Goal: Task Accomplishment & Management: Manage account settings

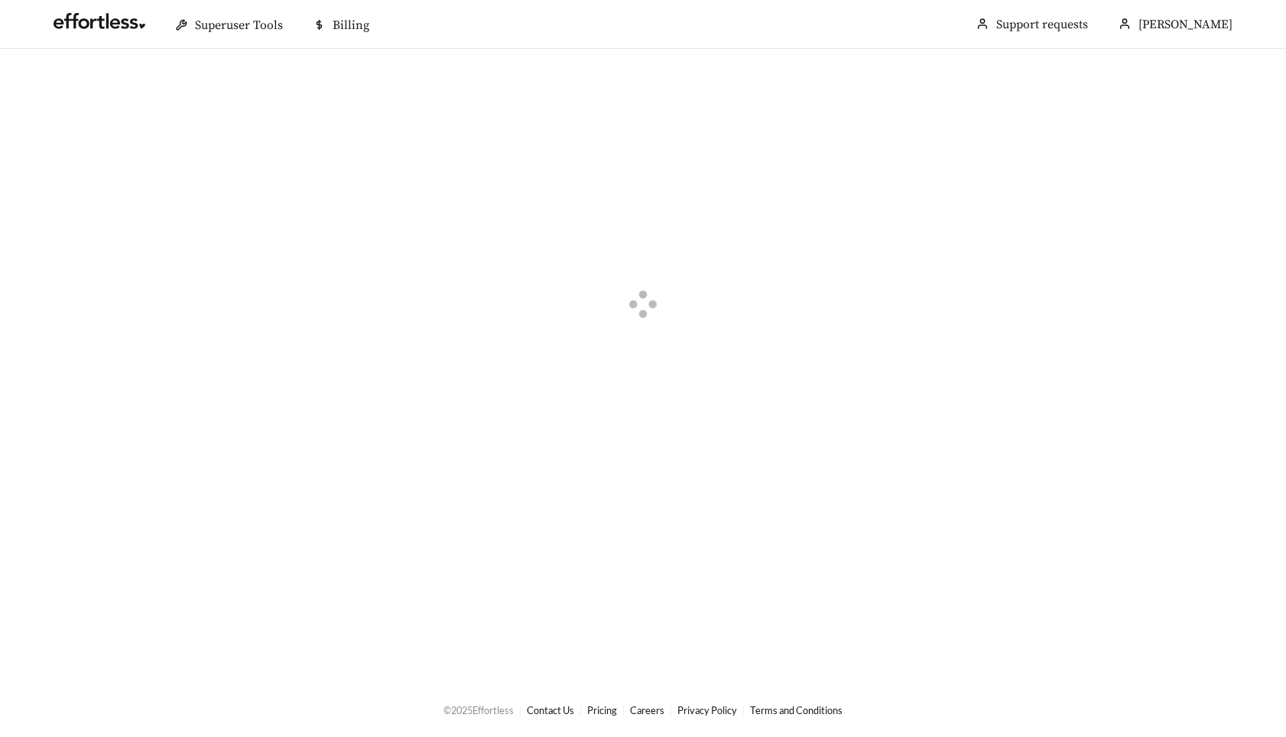
click at [695, 195] on div at bounding box center [643, 307] width 1286 height 516
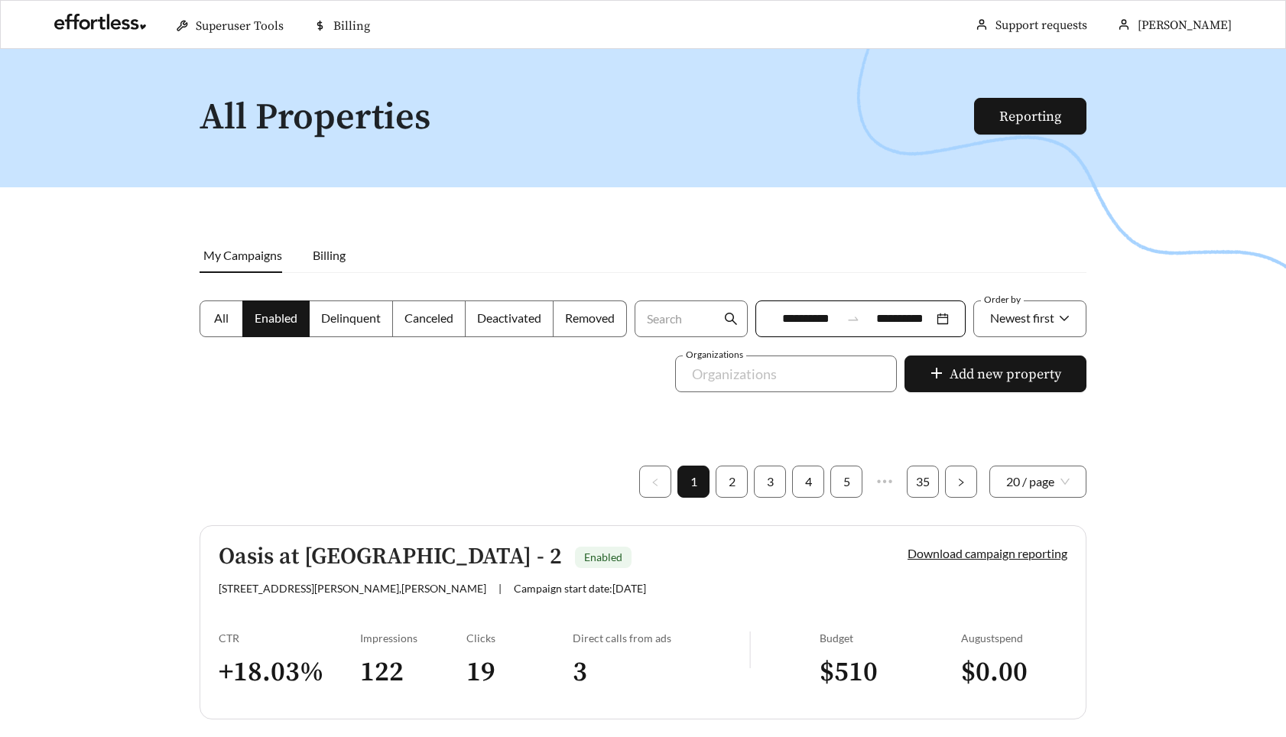
click at [627, 571] on div "Oasis at [GEOGRAPHIC_DATA] - 2 Enabled [STREET_ADDRESS][PERSON_NAME] , [PERSON_…" at bounding box center [537, 569] width 637 height 50
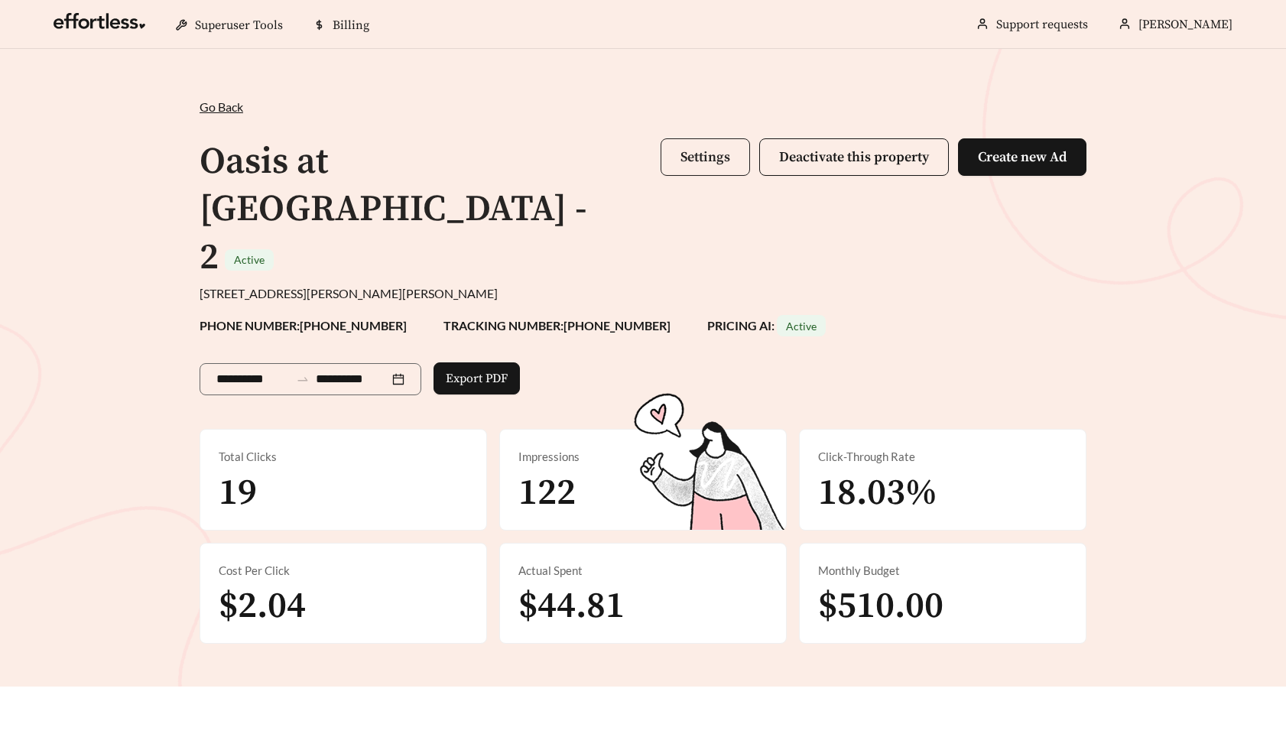
click at [684, 156] on span "Settings" at bounding box center [706, 157] width 50 height 18
click at [681, 151] on span "Settings" at bounding box center [706, 157] width 50 height 18
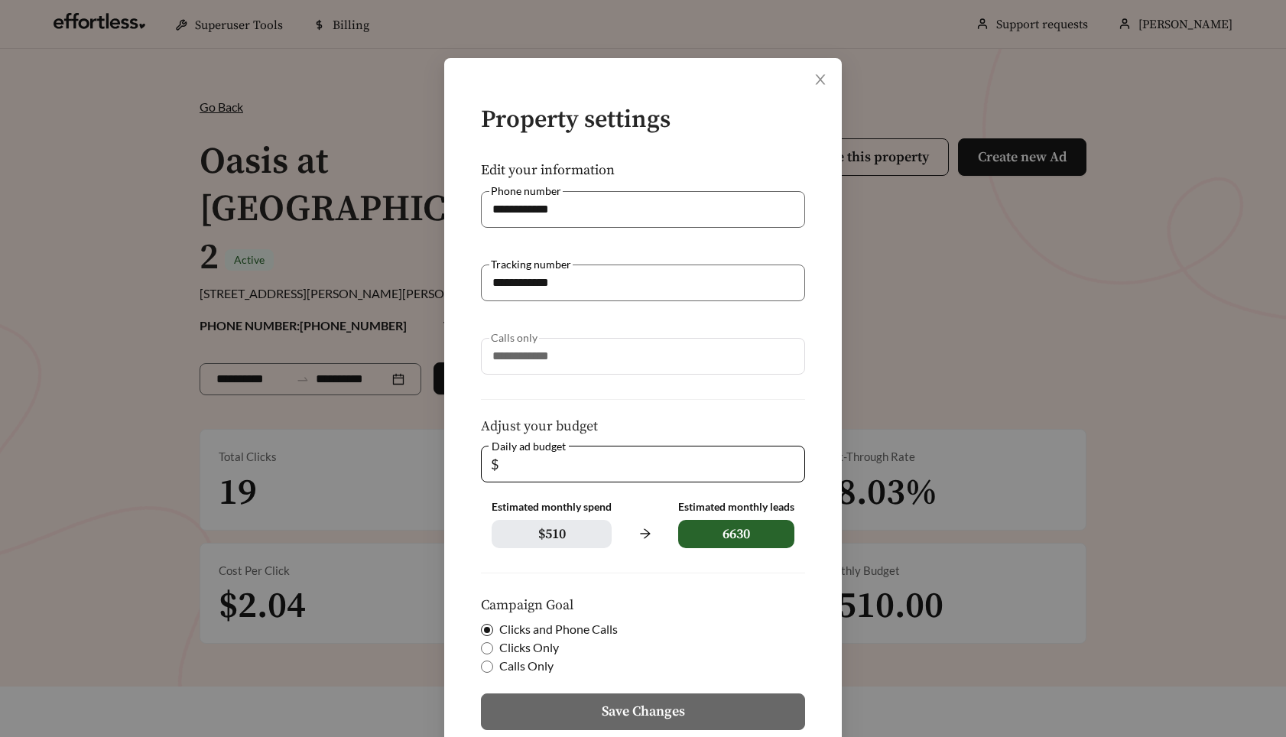
scroll to position [0, 0]
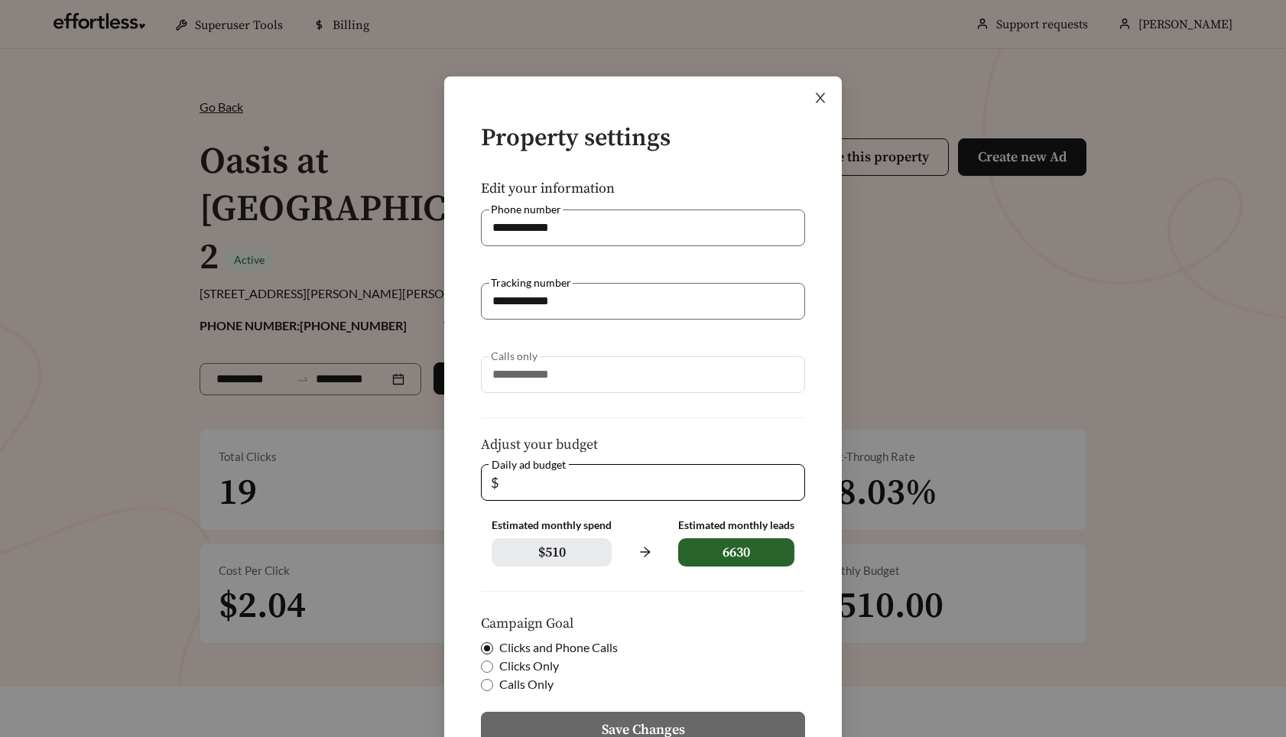
click at [821, 95] on icon "close" at bounding box center [821, 98] width 14 height 14
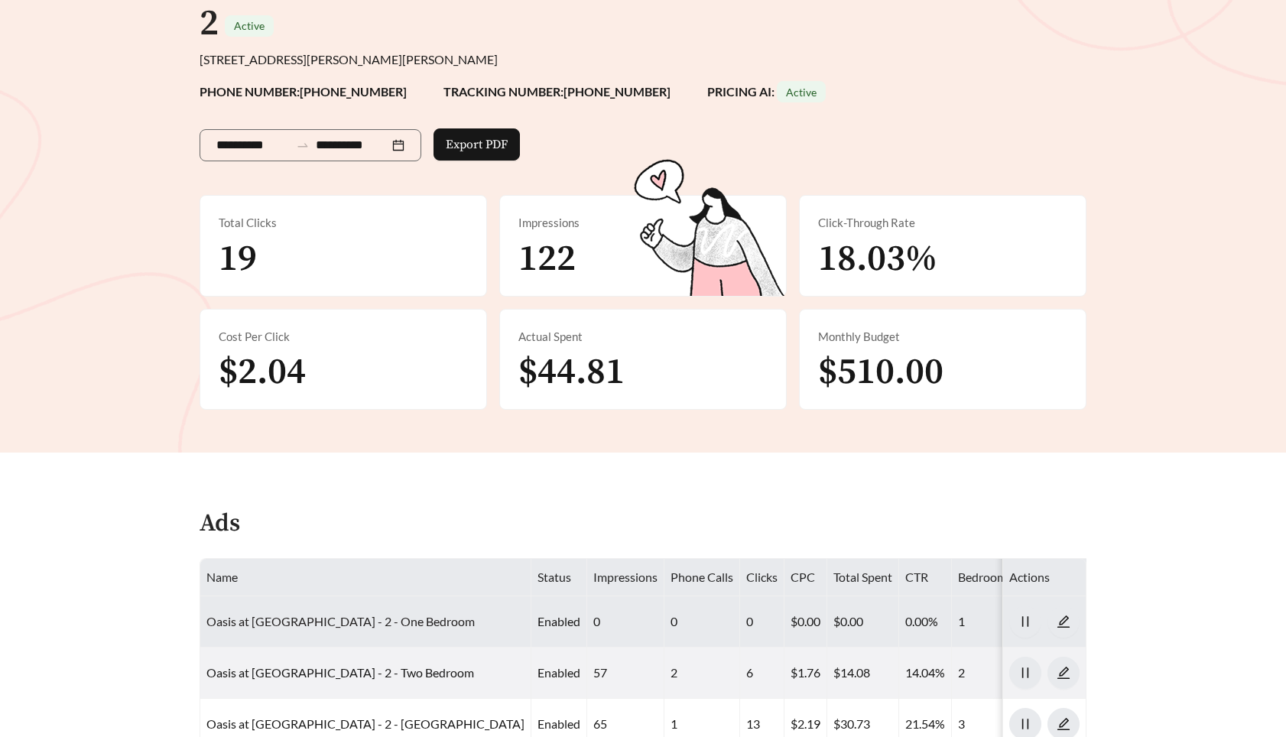
click at [304, 614] on link "Oasis at Plum Creek - 2 - One Bedroom" at bounding box center [340, 621] width 268 height 15
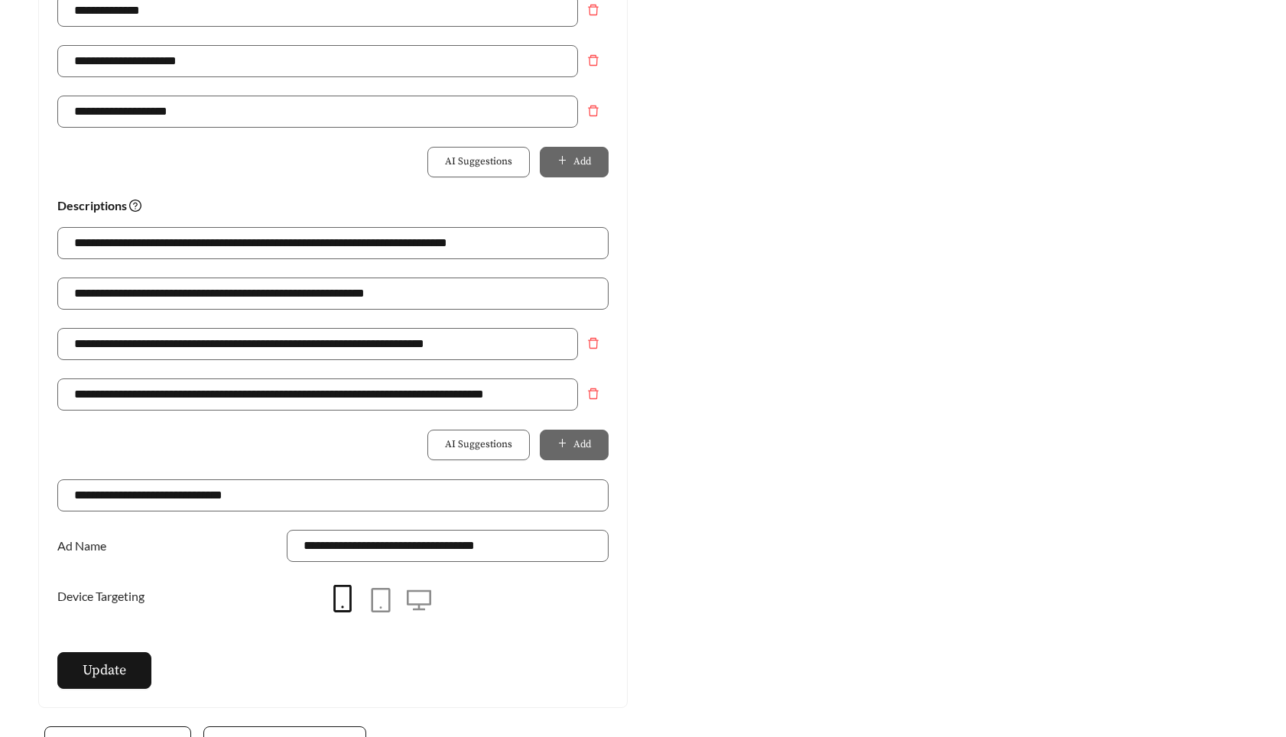
scroll to position [1124, 0]
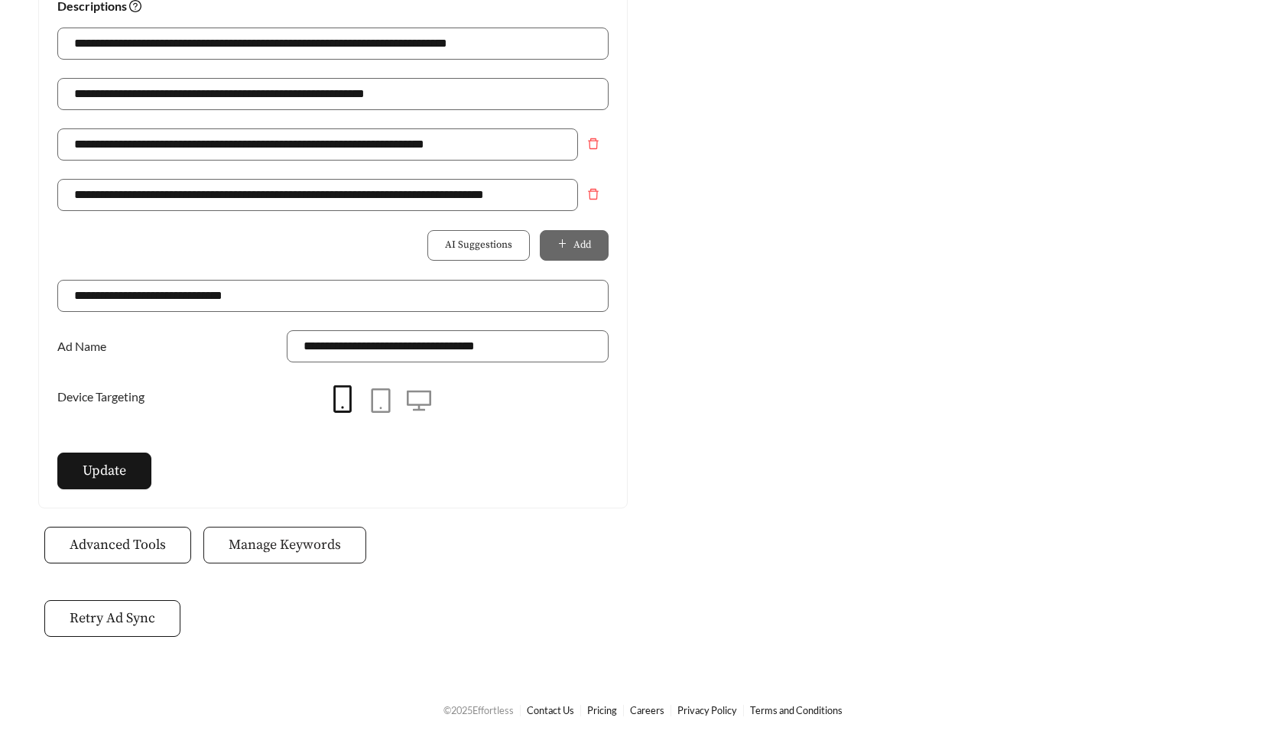
click at [288, 548] on span "Manage Keywords" at bounding box center [285, 545] width 112 height 21
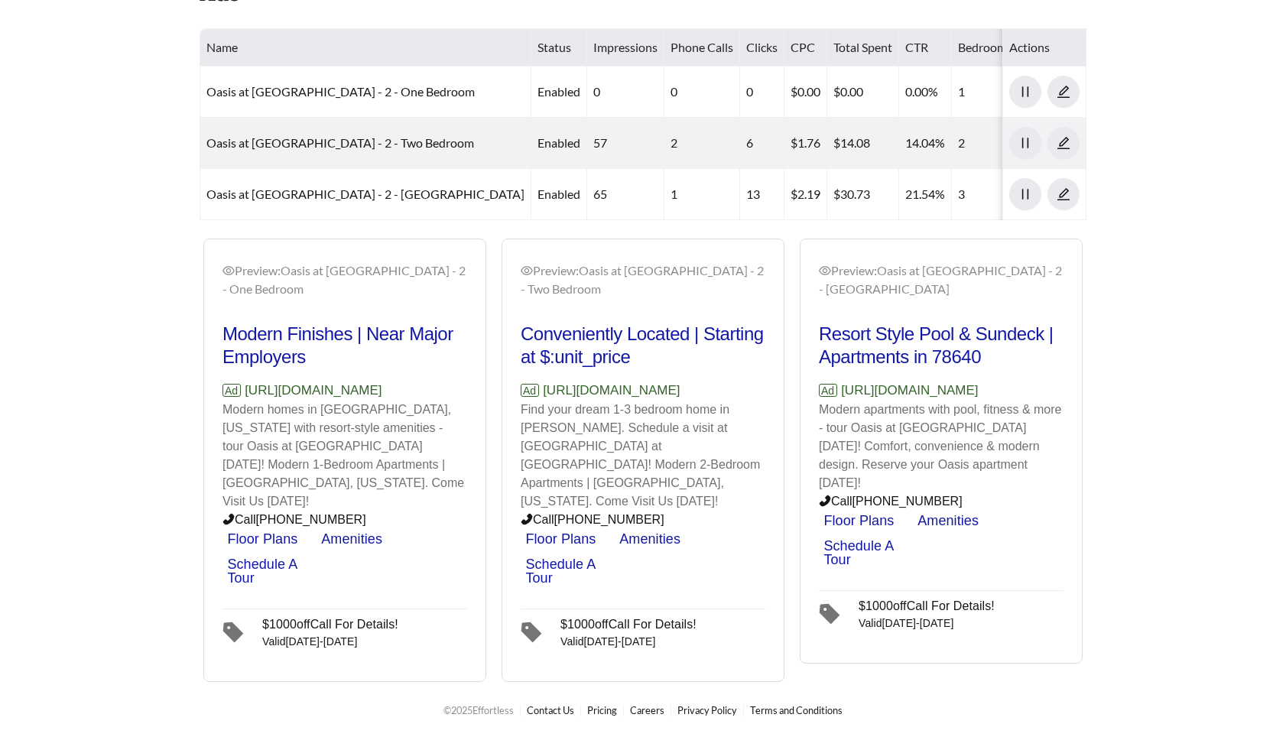
scroll to position [234, 0]
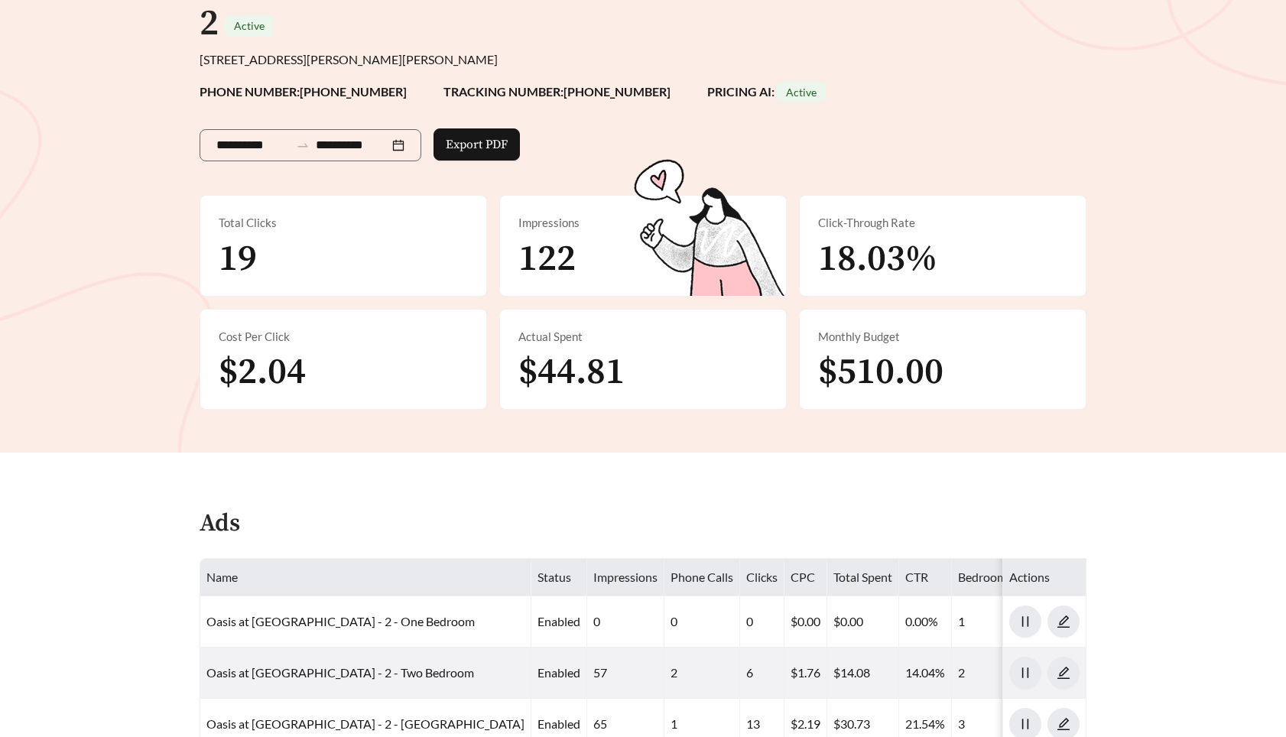
click at [133, 68] on div "**********" at bounding box center [643, 134] width 1286 height 638
click at [115, 167] on div "**********" at bounding box center [643, 134] width 1286 height 638
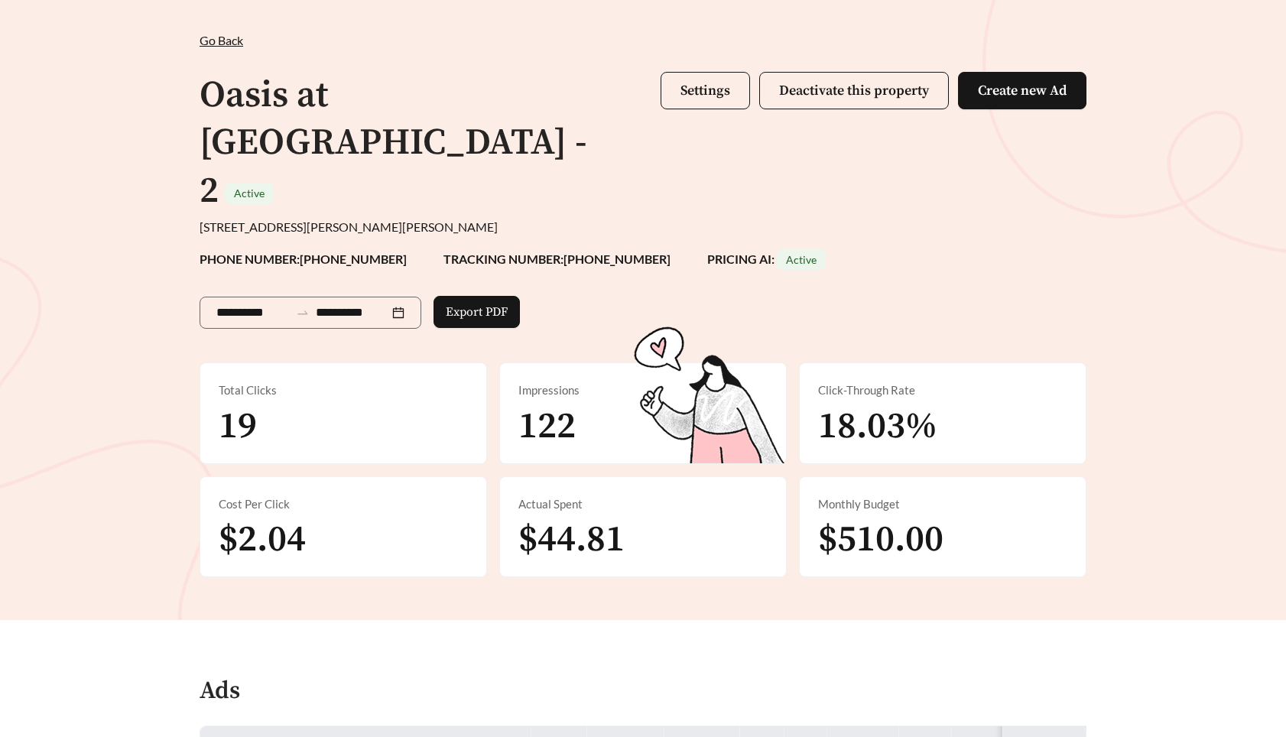
scroll to position [0, 0]
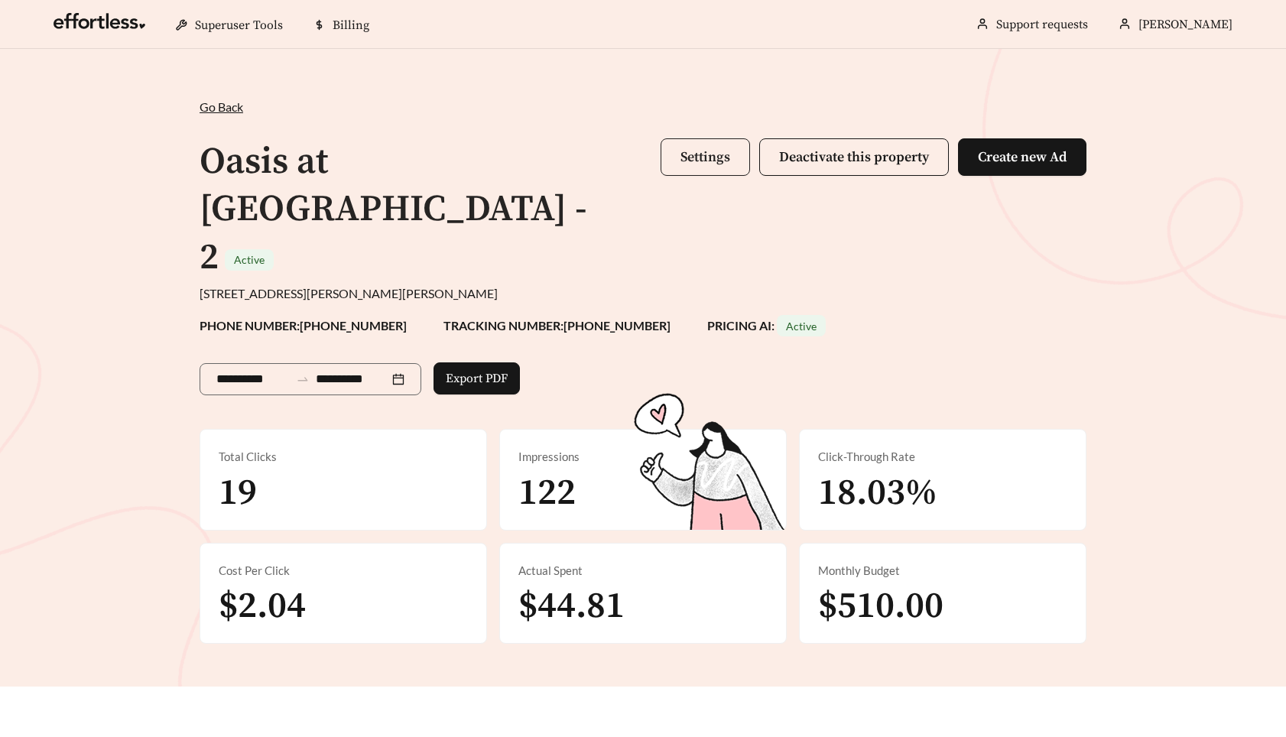
click at [730, 164] on button "Settings" at bounding box center [705, 156] width 89 height 37
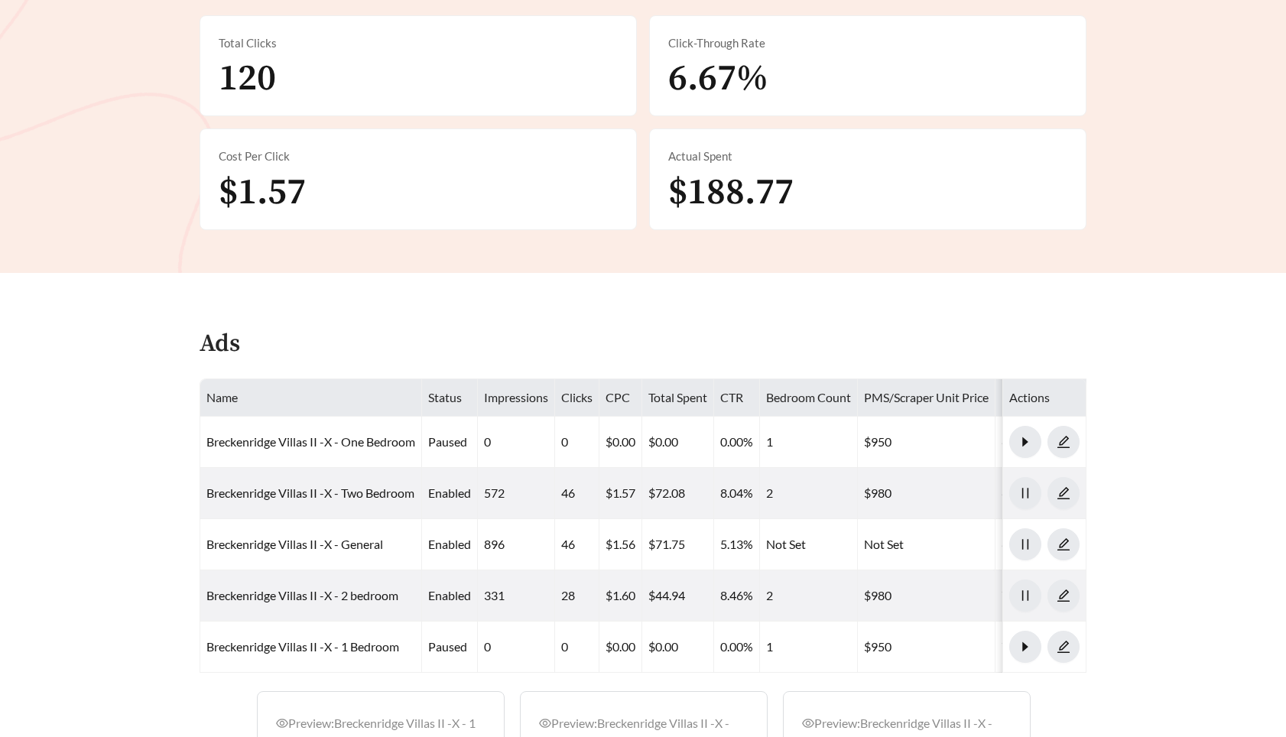
scroll to position [395, 0]
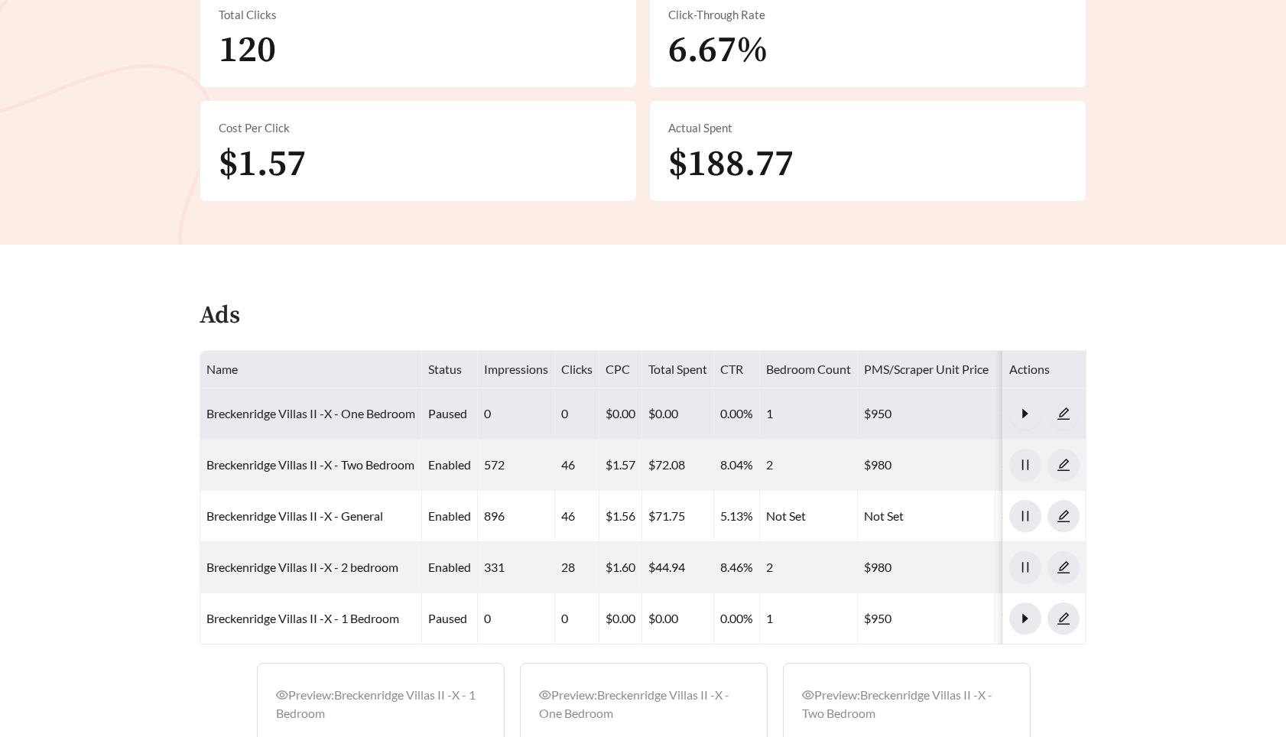
click at [342, 416] on link "Breckenridge Villas II -X - One Bedroom" at bounding box center [310, 413] width 209 height 15
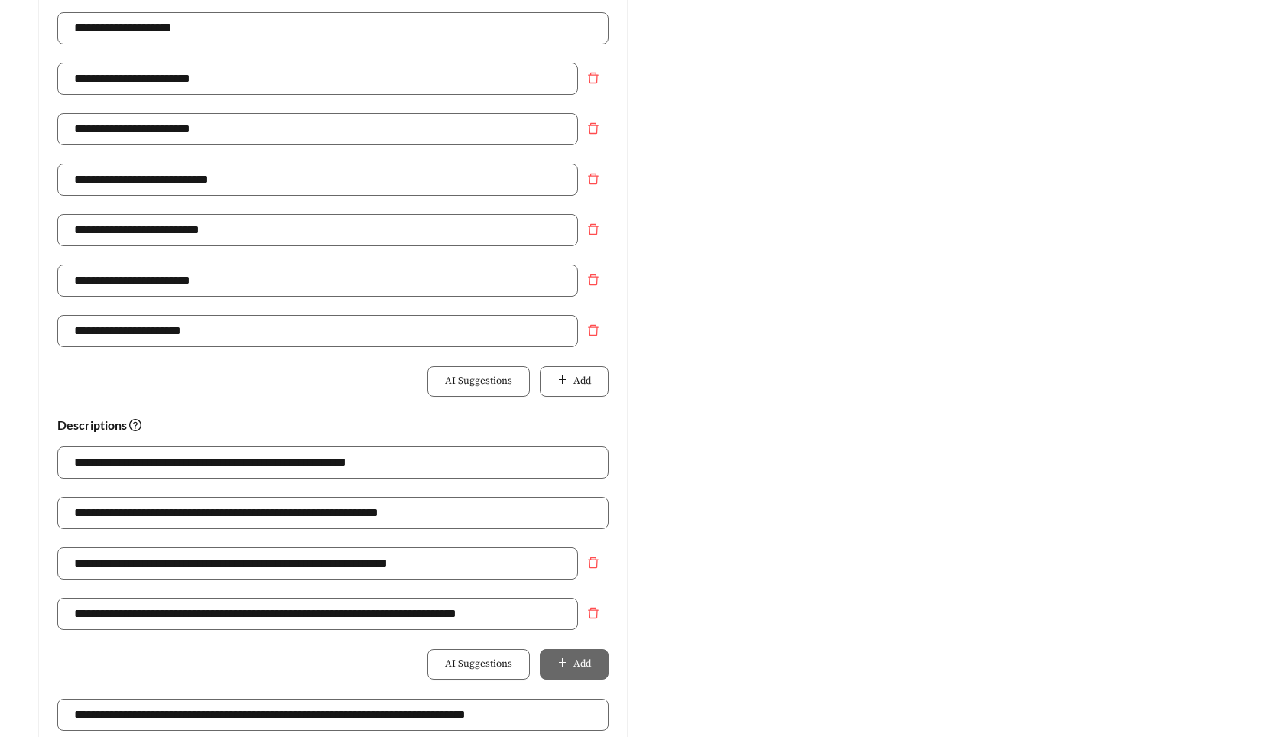
scroll to position [837, 0]
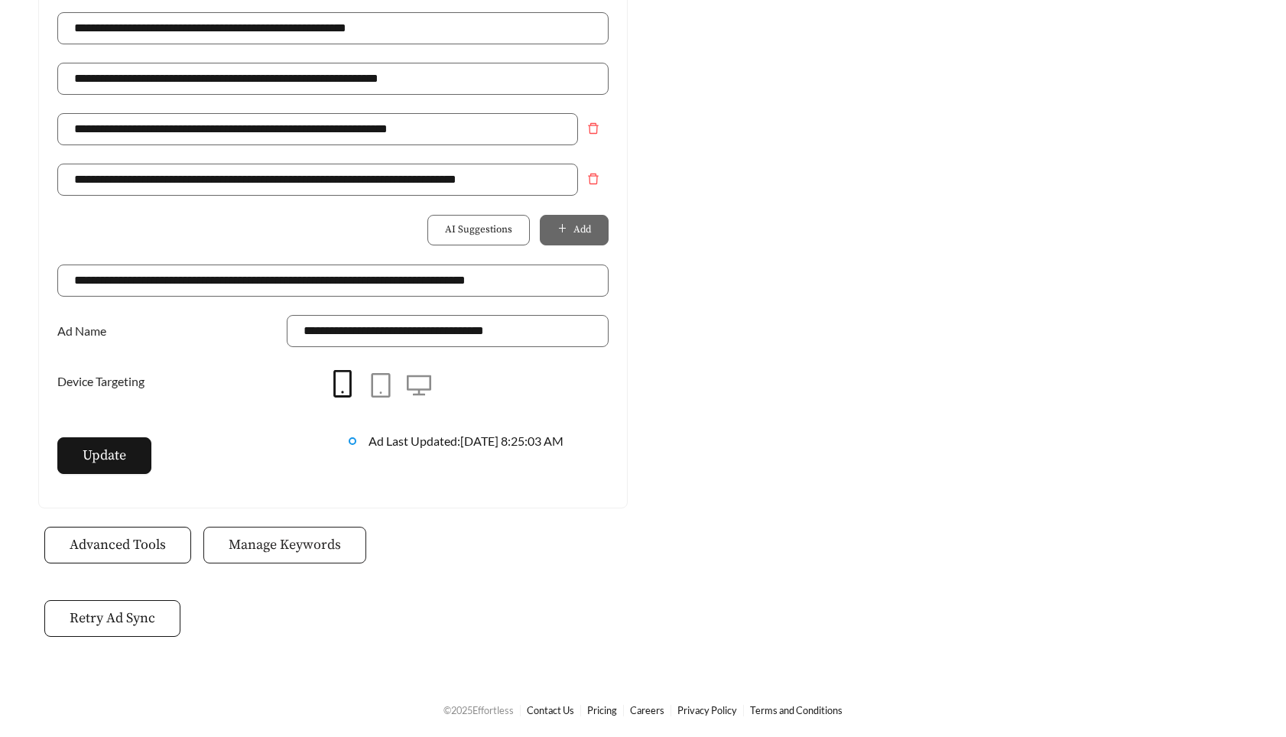
click at [301, 541] on span "Manage Keywords" at bounding box center [285, 545] width 112 height 21
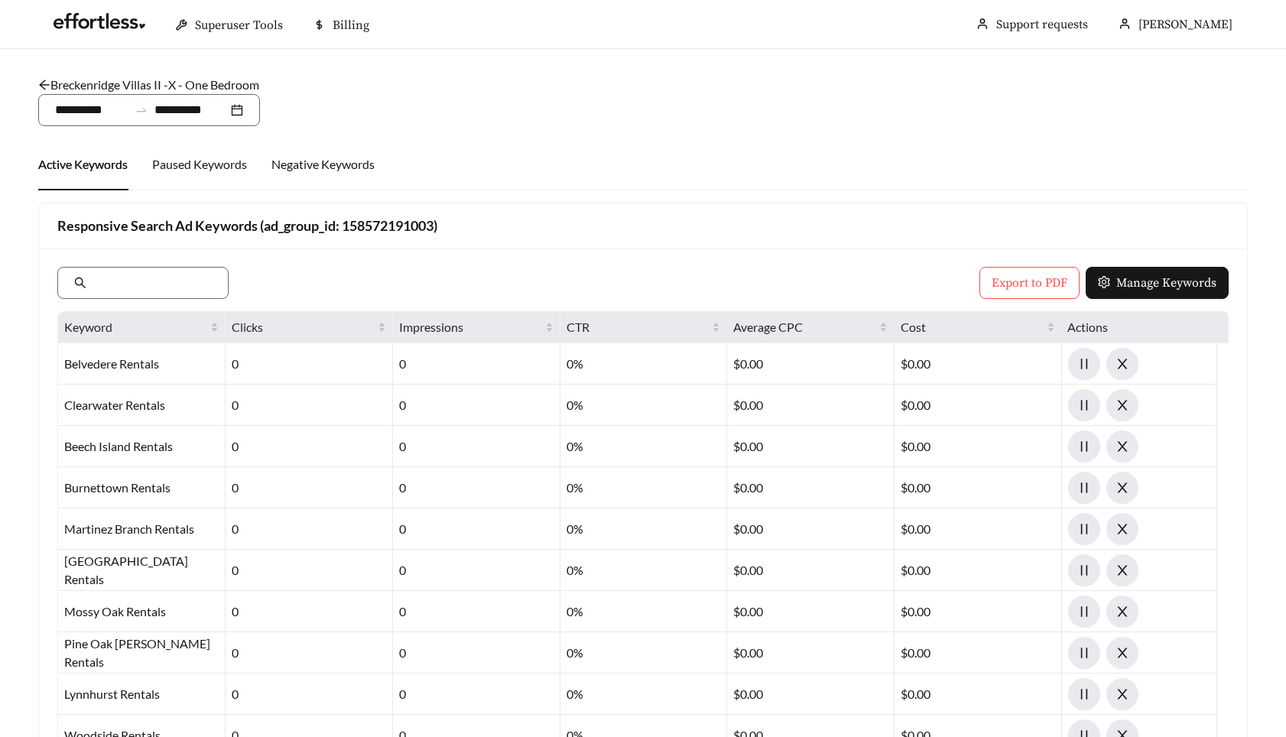
click at [593, 103] on div "**********" at bounding box center [643, 110] width 1210 height 32
